Goal: Task Accomplishment & Management: Use online tool/utility

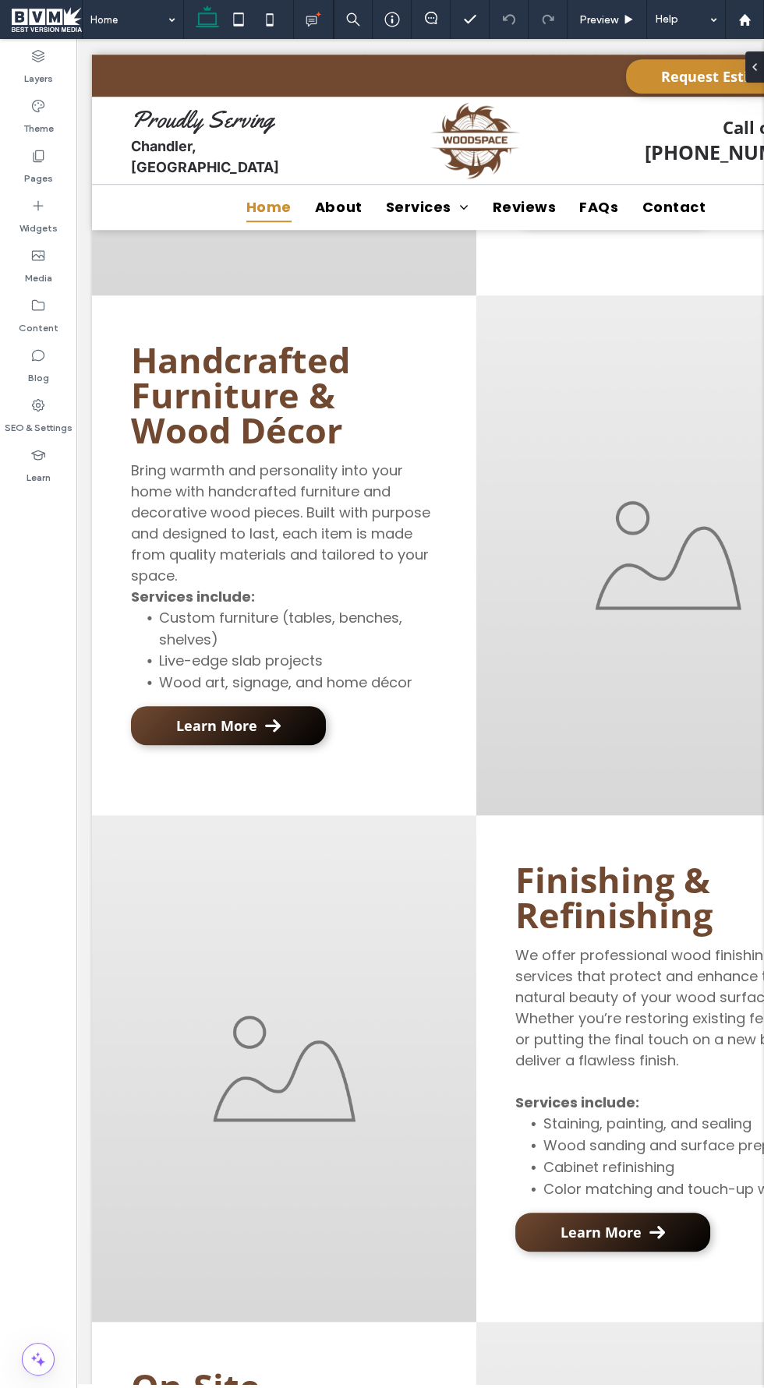
scroll to position [1976, 0]
click at [37, 157] on icon at bounding box center [38, 156] width 16 height 16
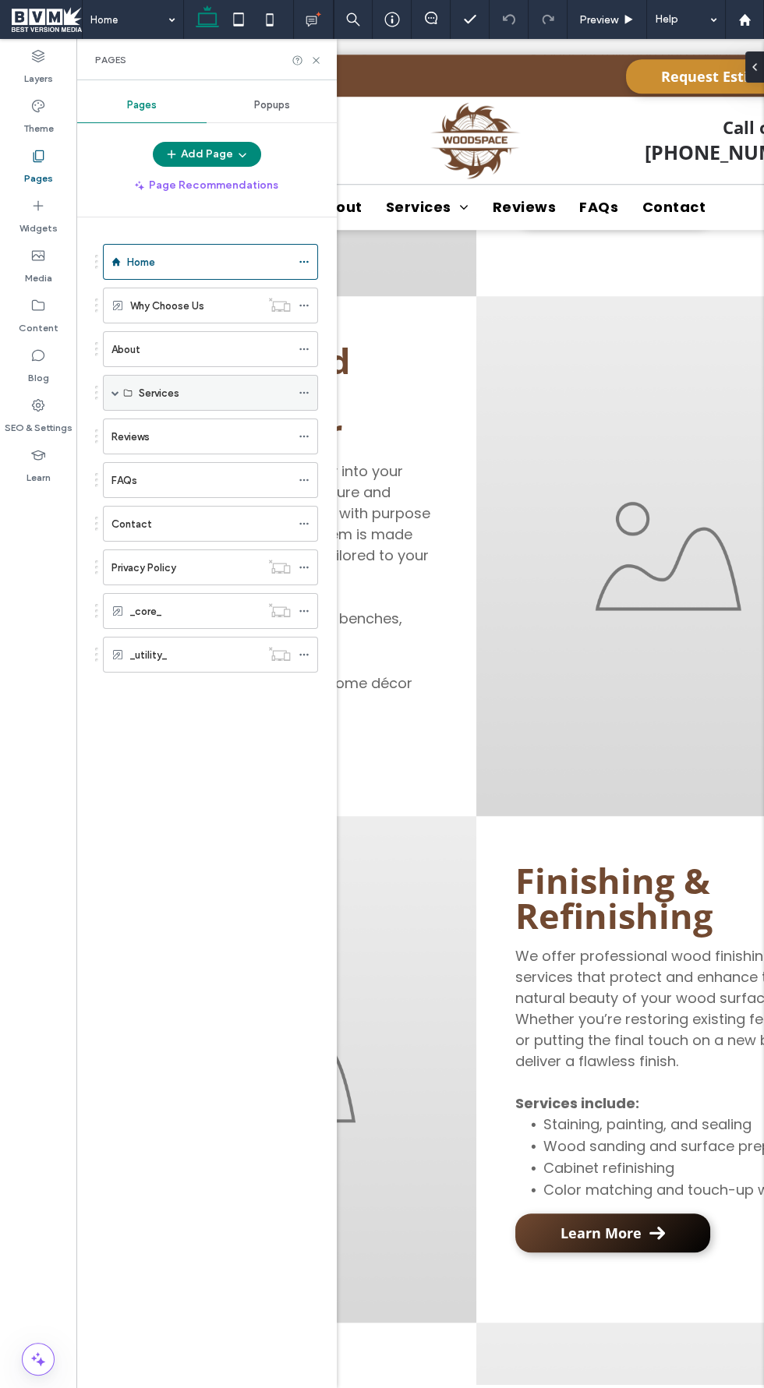
click at [264, 392] on div "Services" at bounding box center [215, 393] width 152 height 16
click at [114, 390] on span at bounding box center [115, 393] width 8 height 8
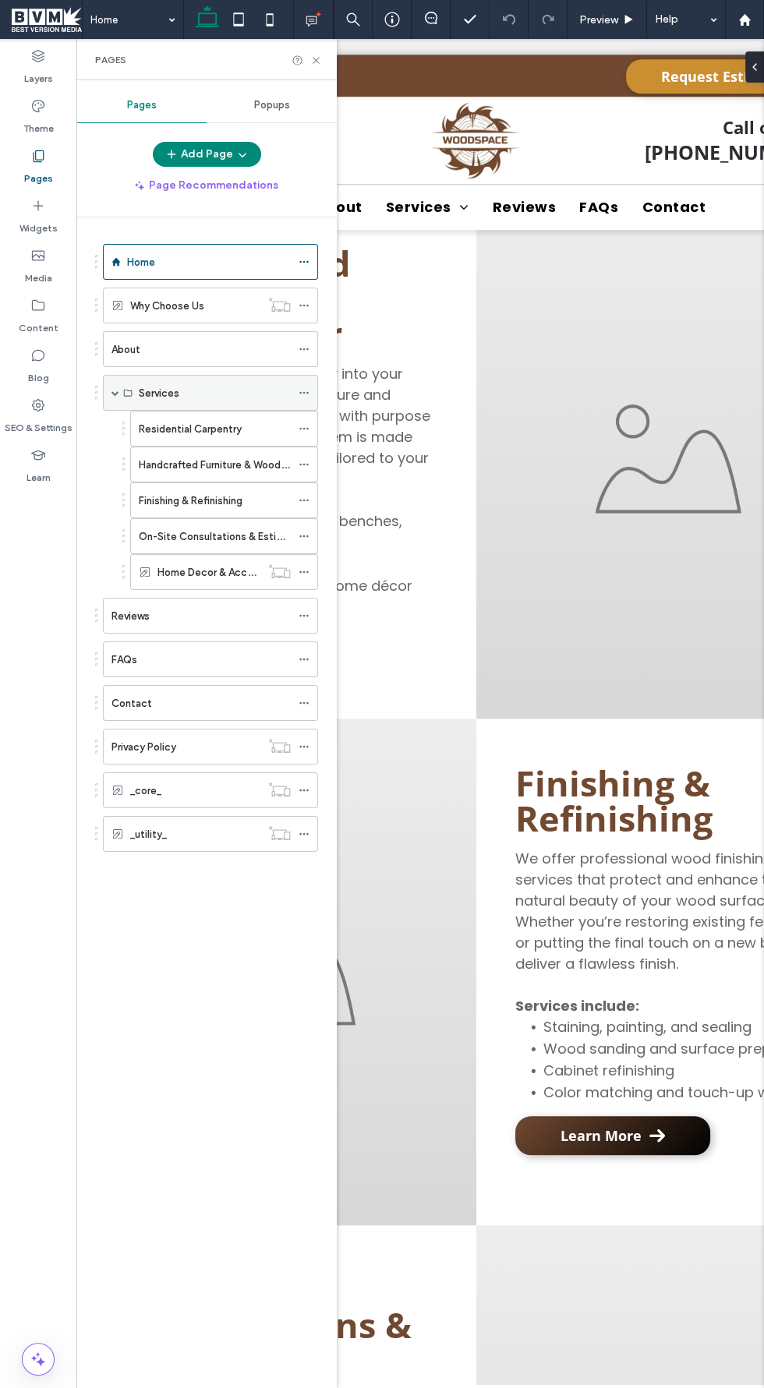
scroll to position [2073, 0]
click at [329, 57] on div "Pages" at bounding box center [206, 59] width 260 height 41
click at [318, 65] on icon at bounding box center [316, 61] width 12 height 12
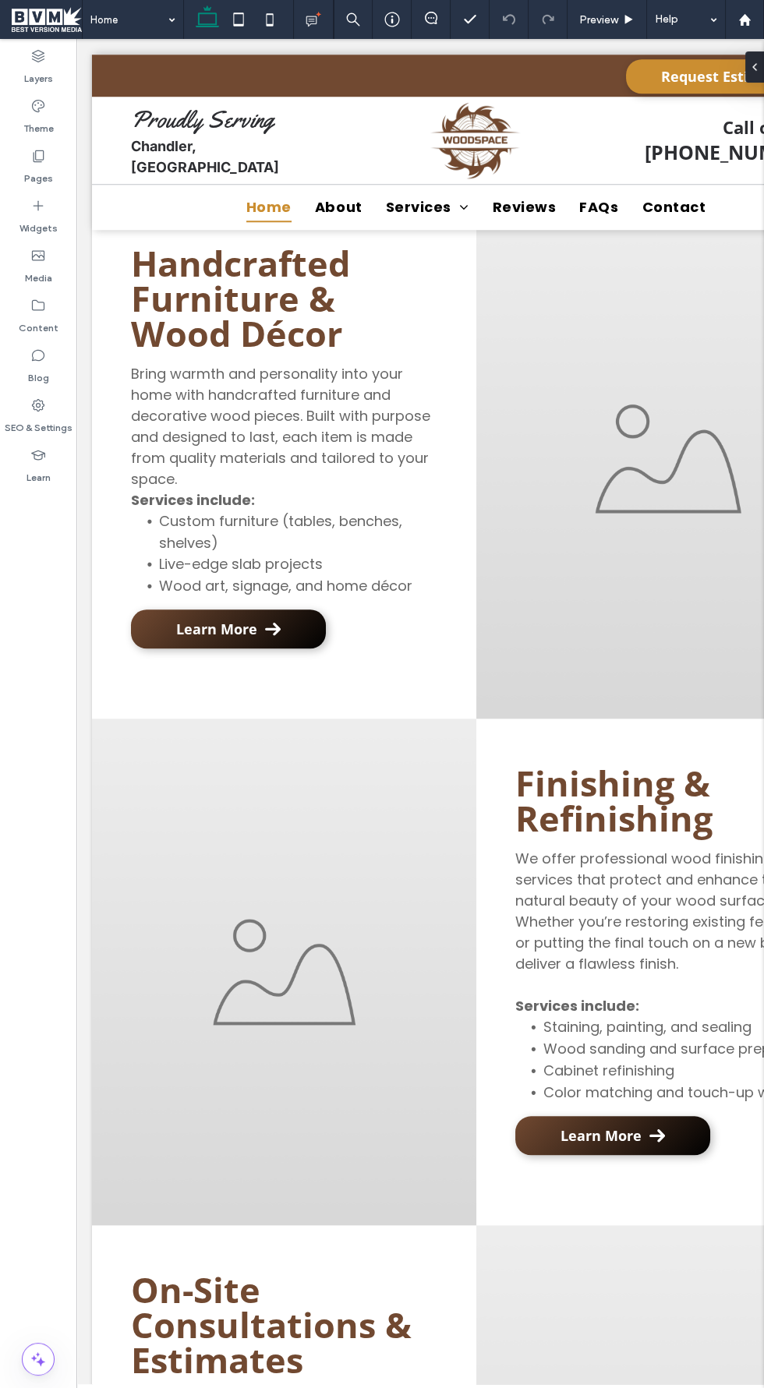
scroll to position [2116, 0]
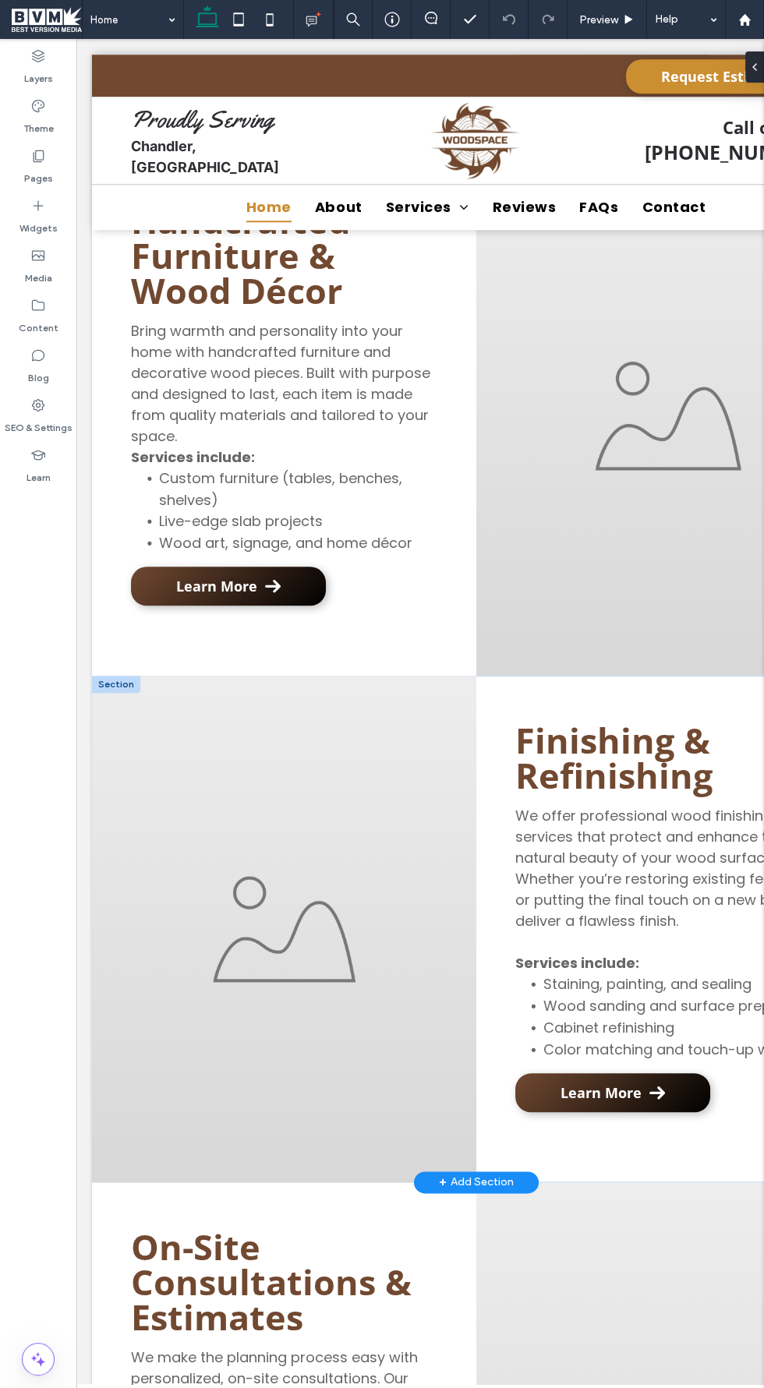
click at [398, 676] on div at bounding box center [284, 929] width 384 height 507
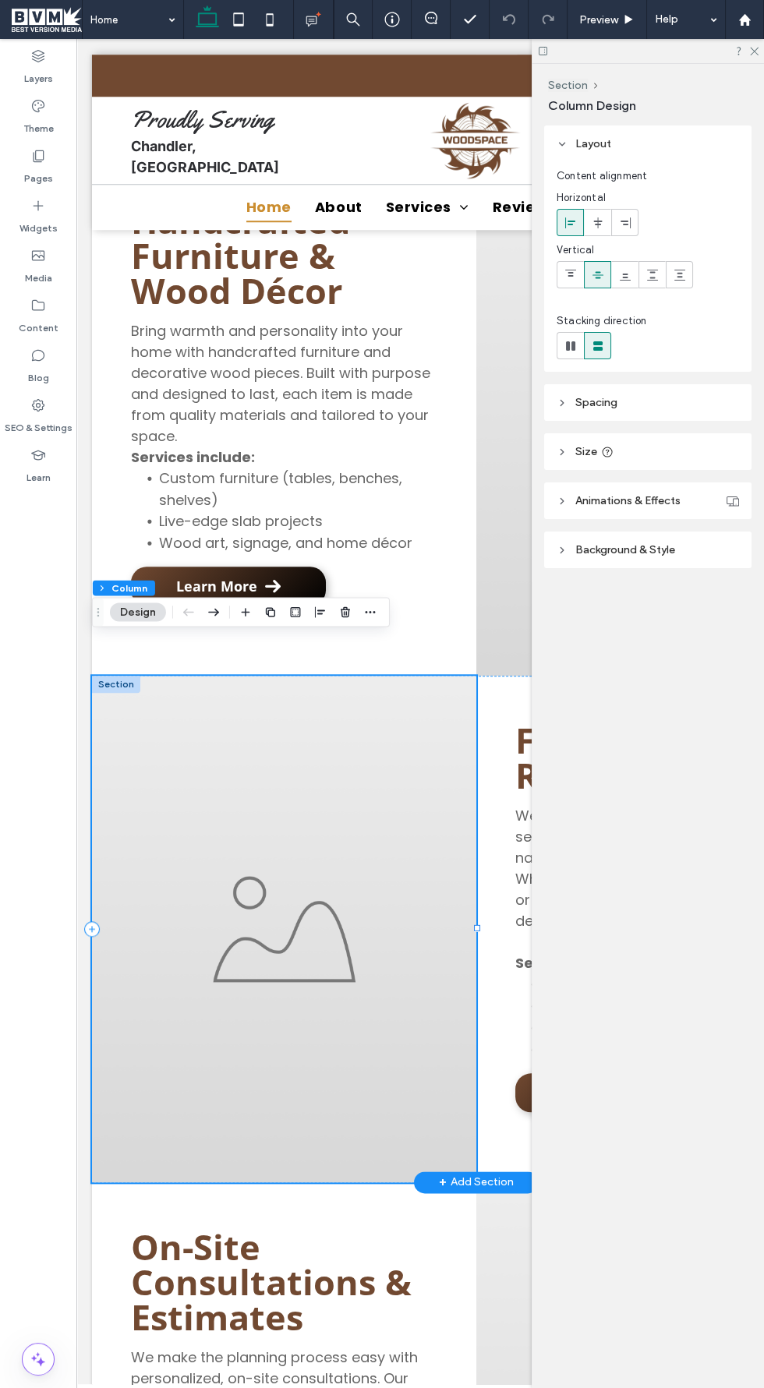
click at [115, 676] on div at bounding box center [116, 684] width 48 height 17
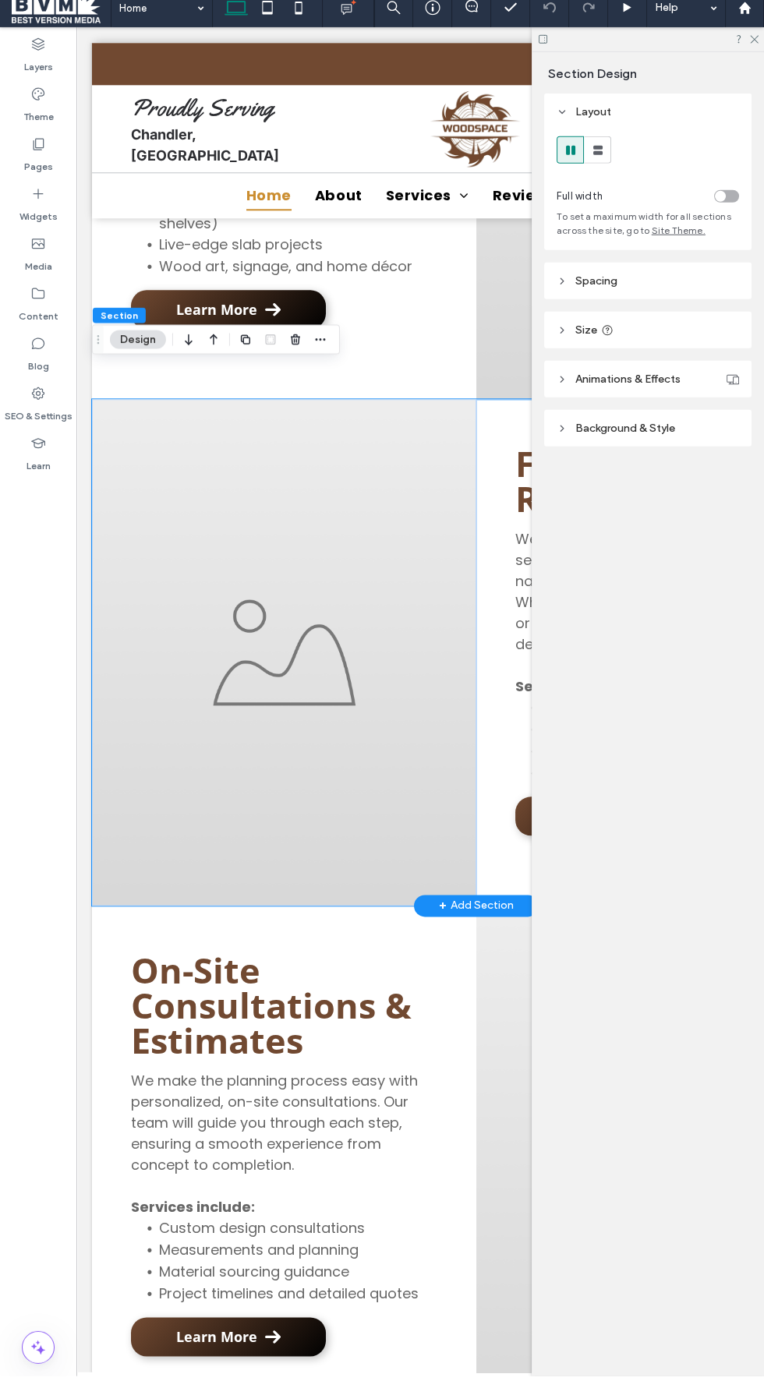
scroll to position [2377, 0]
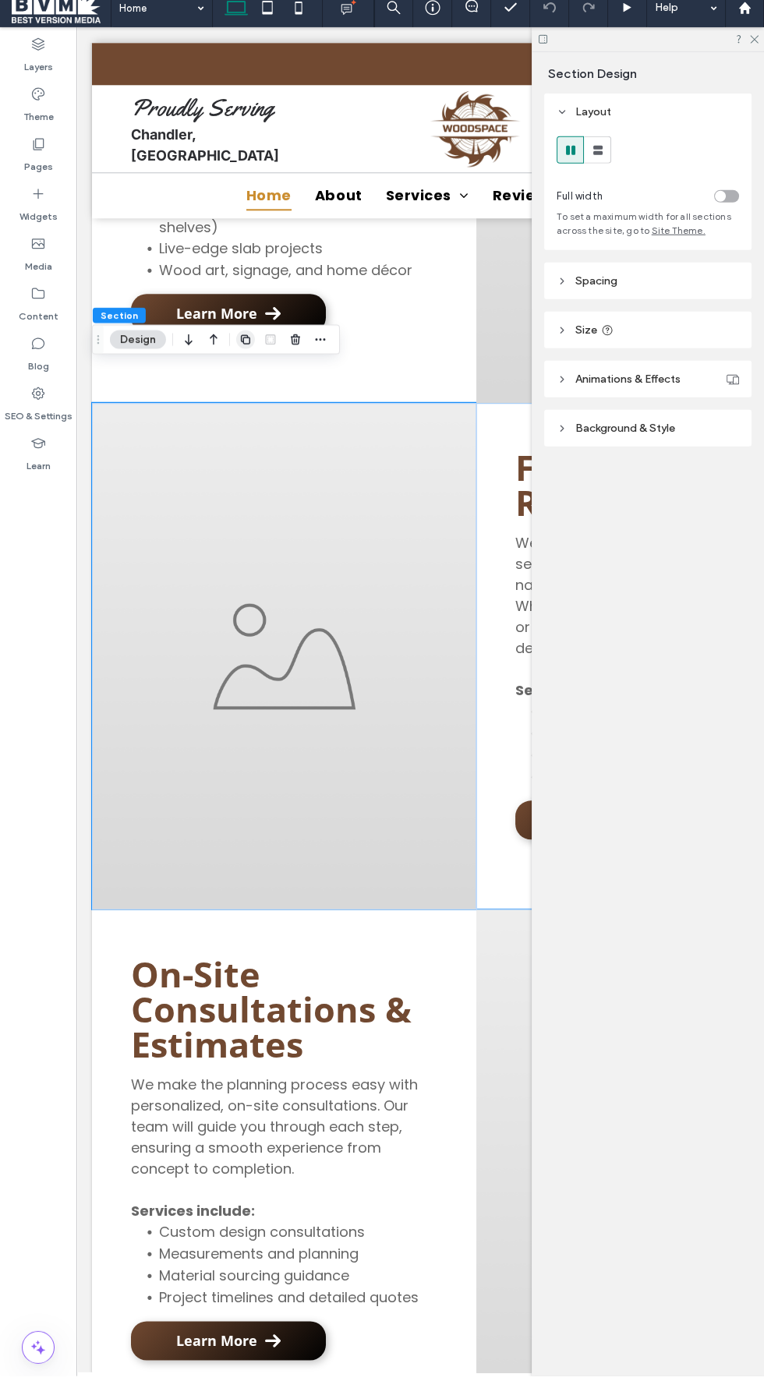
click at [244, 352] on icon "button" at bounding box center [245, 351] width 12 height 12
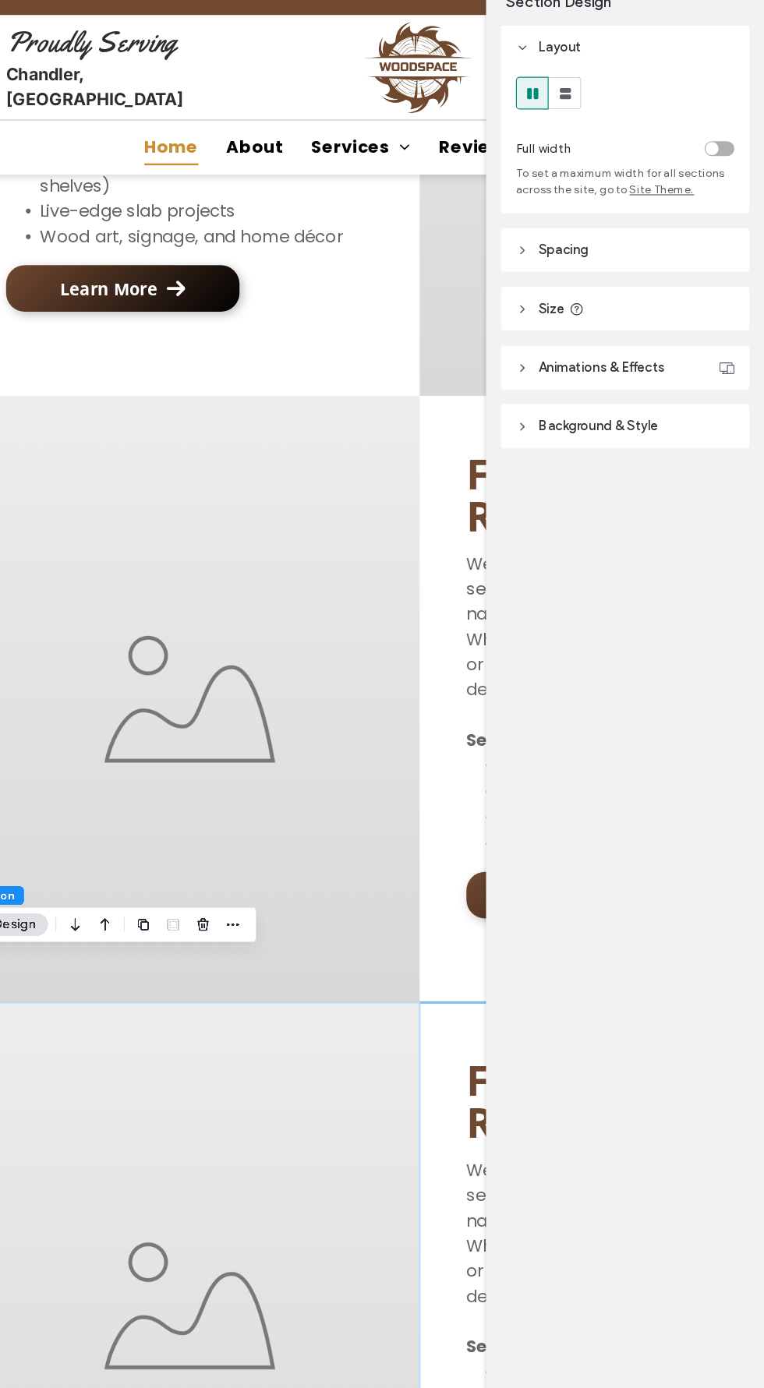
scroll to position [0, 0]
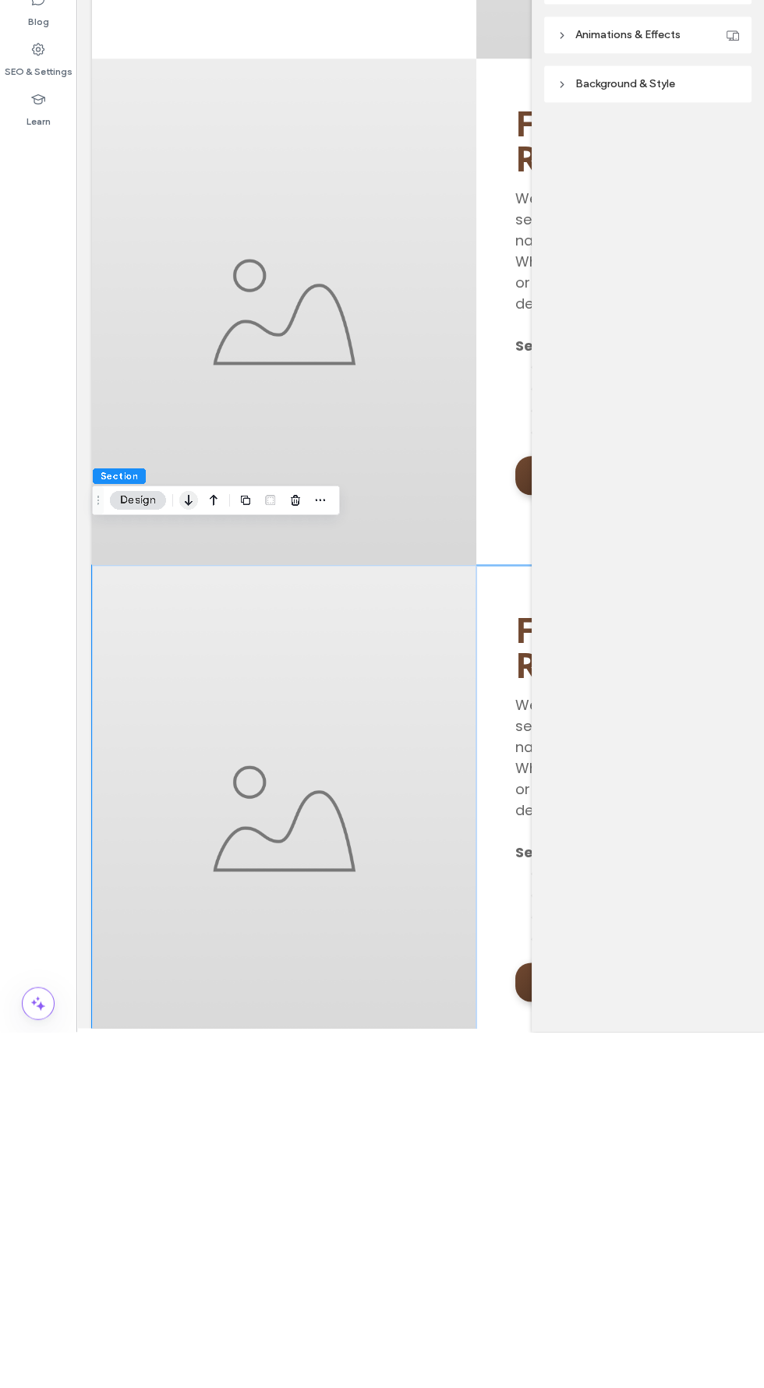
click at [189, 859] on use "button" at bounding box center [188, 856] width 7 height 11
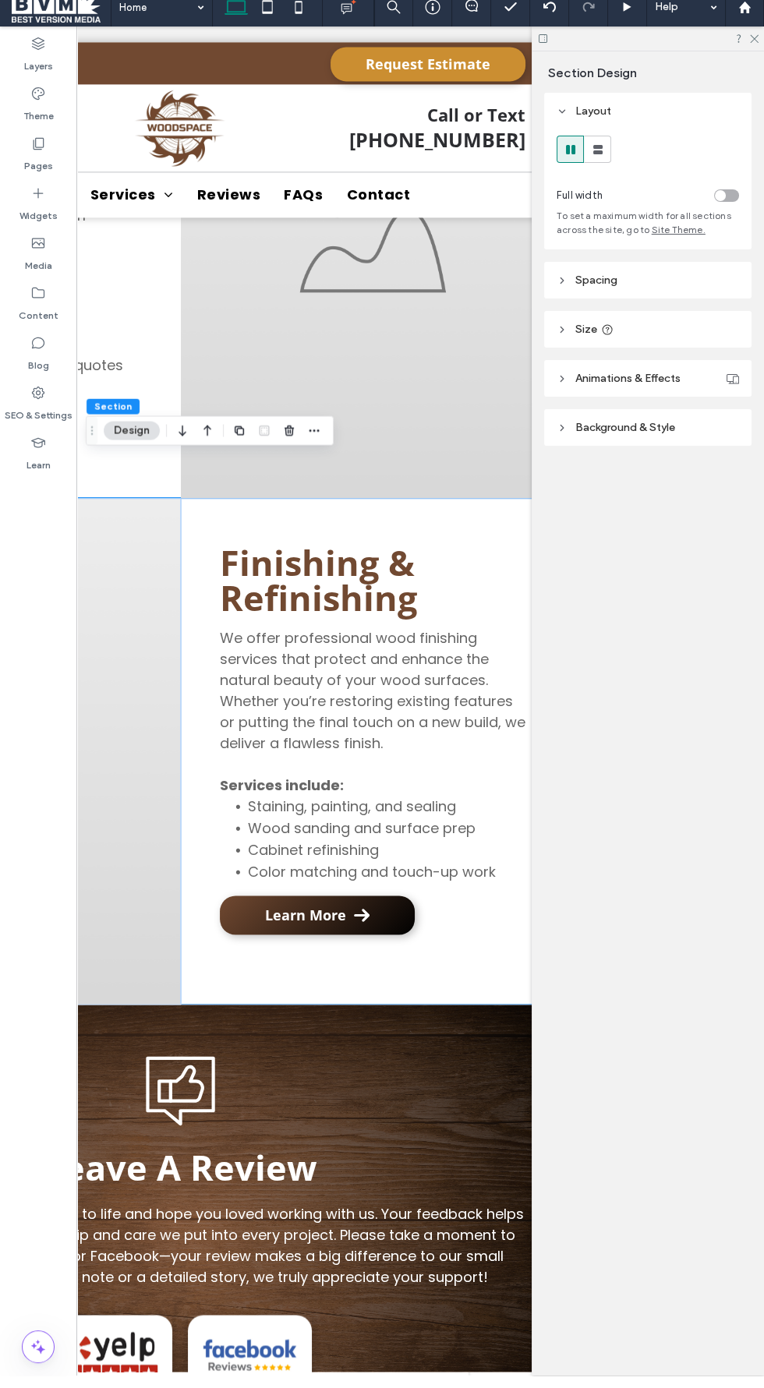
scroll to position [0, 344]
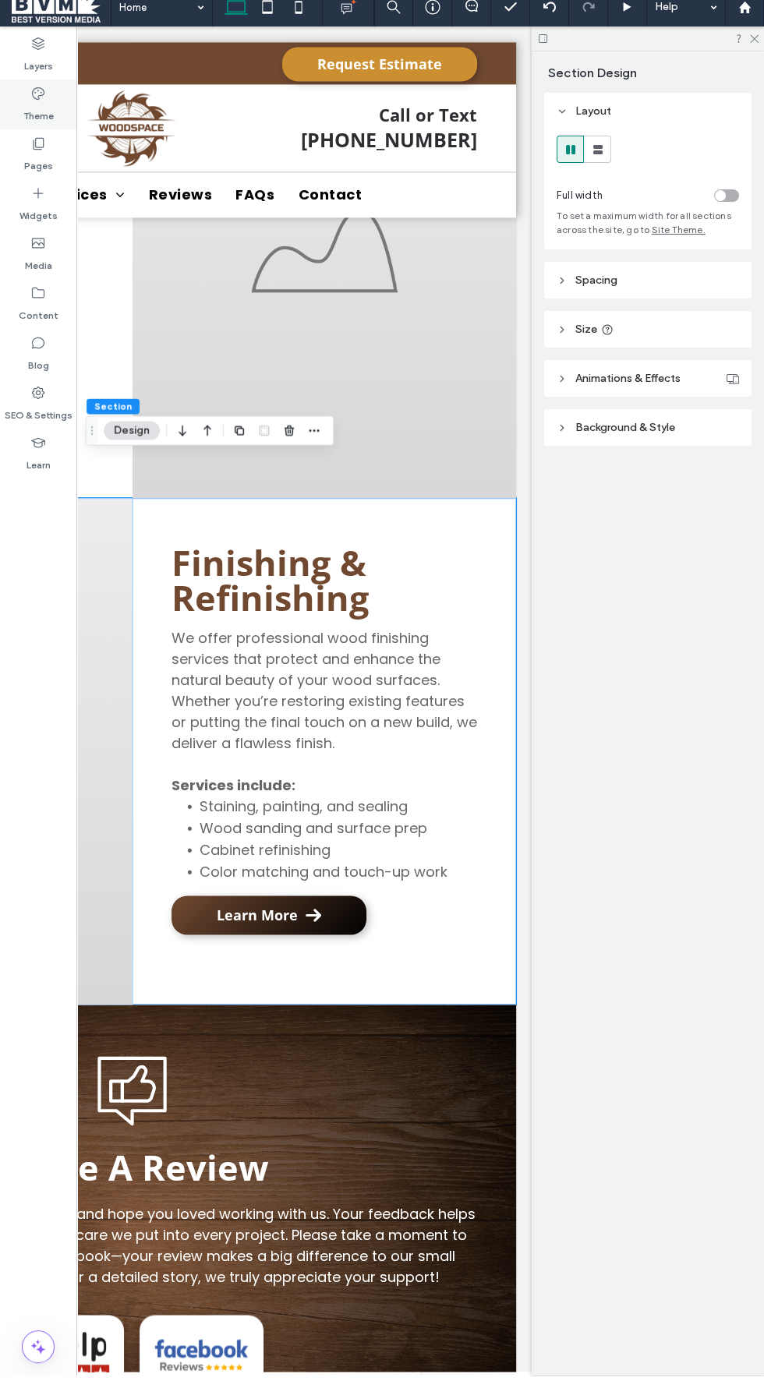
click at [38, 128] on label "Theme" at bounding box center [38, 125] width 30 height 22
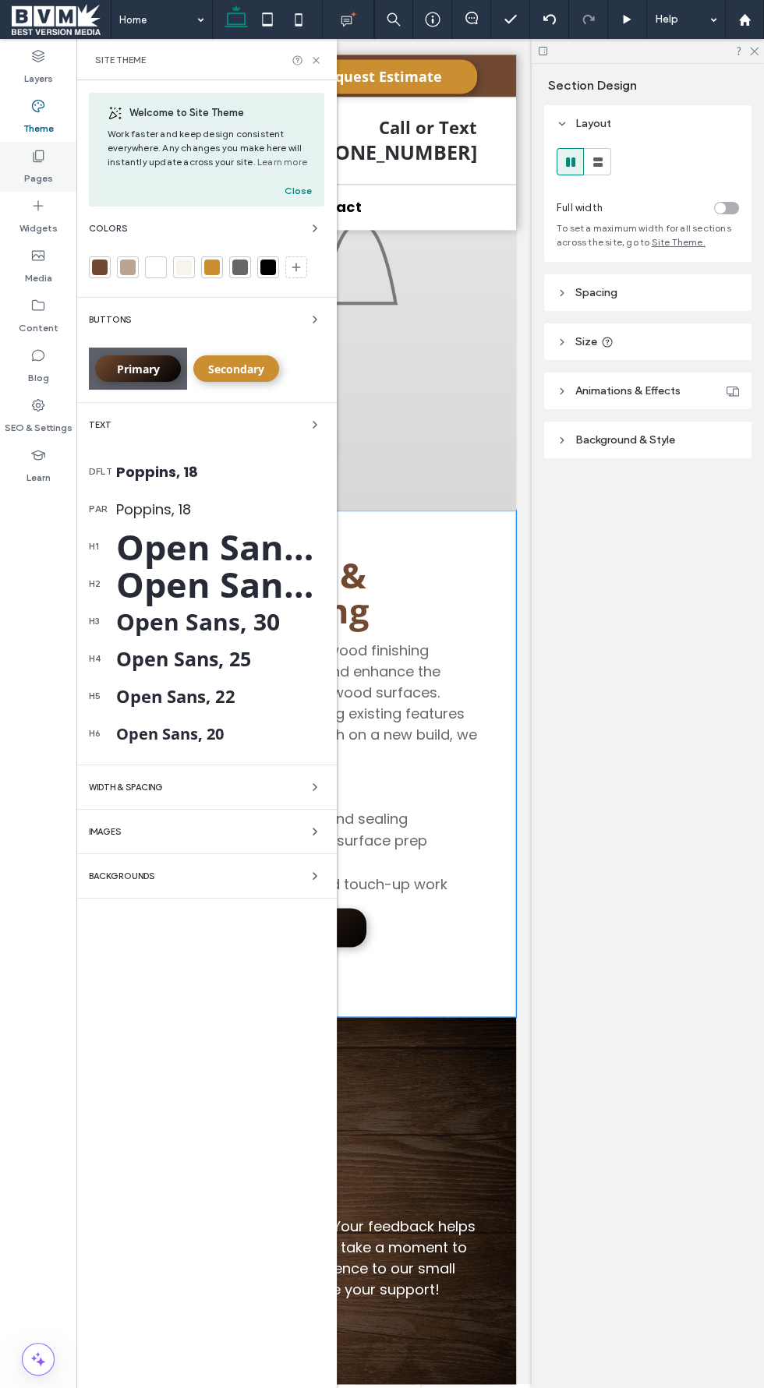
click at [37, 157] on icon at bounding box center [38, 156] width 16 height 16
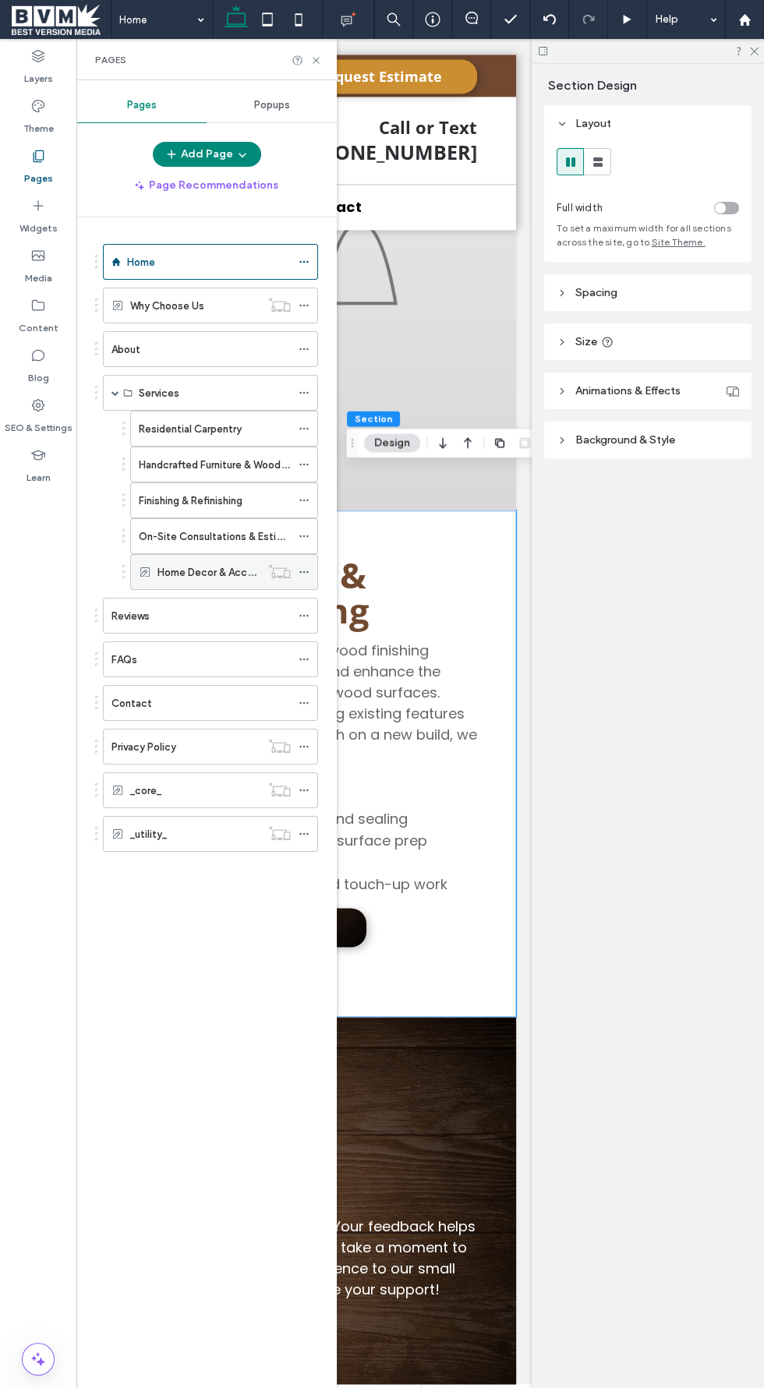
click at [228, 567] on label "Home Decor & Accent Pieces" at bounding box center [227, 572] width 141 height 27
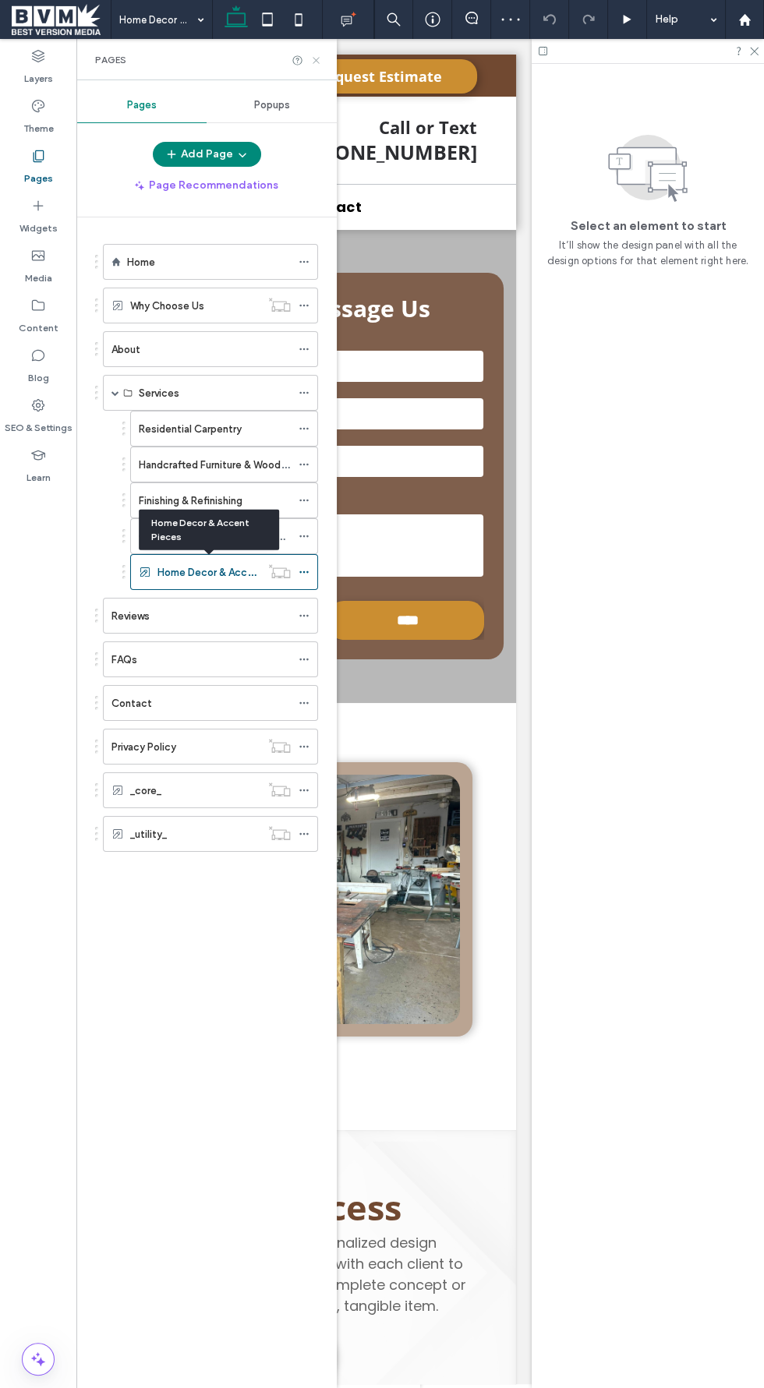
click at [316, 59] on use at bounding box center [316, 60] width 6 height 6
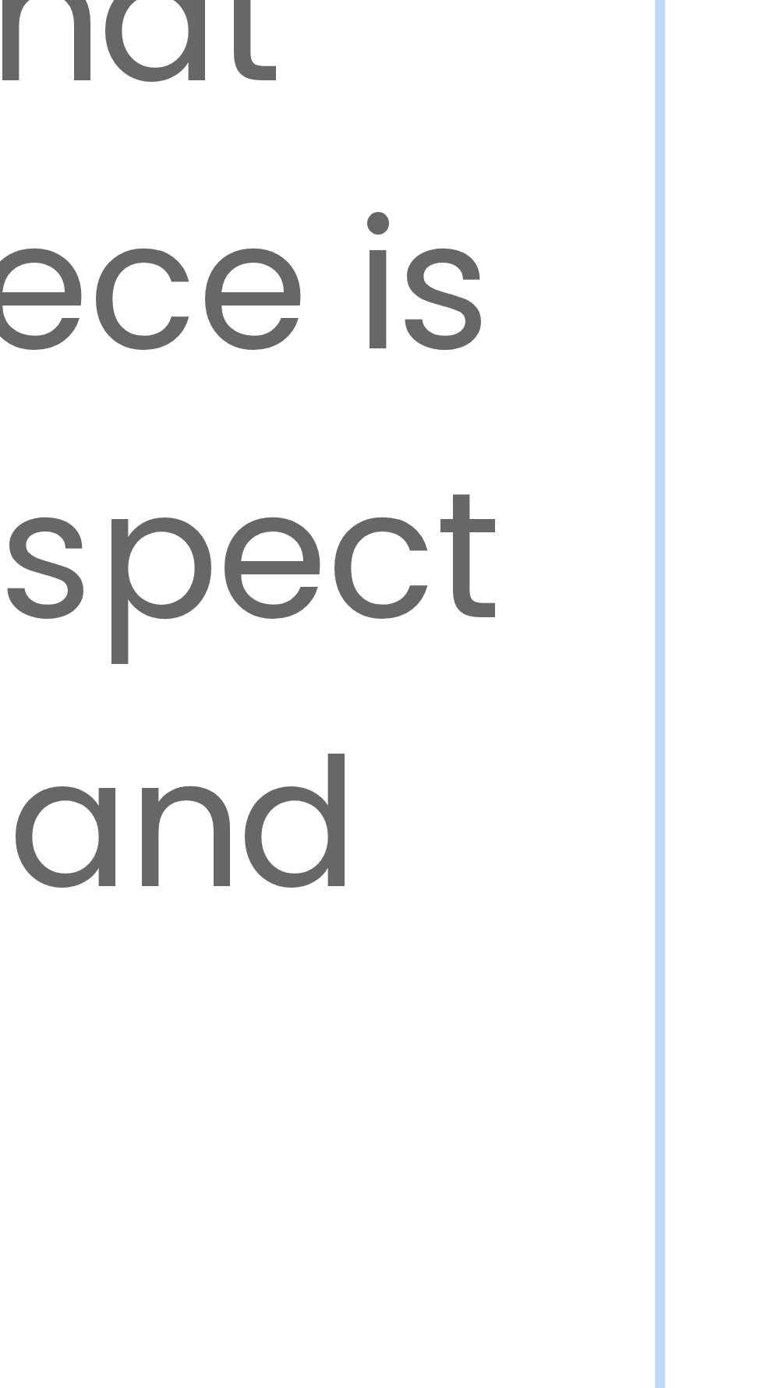
scroll to position [556, 0]
